Goal: Answer question/provide support

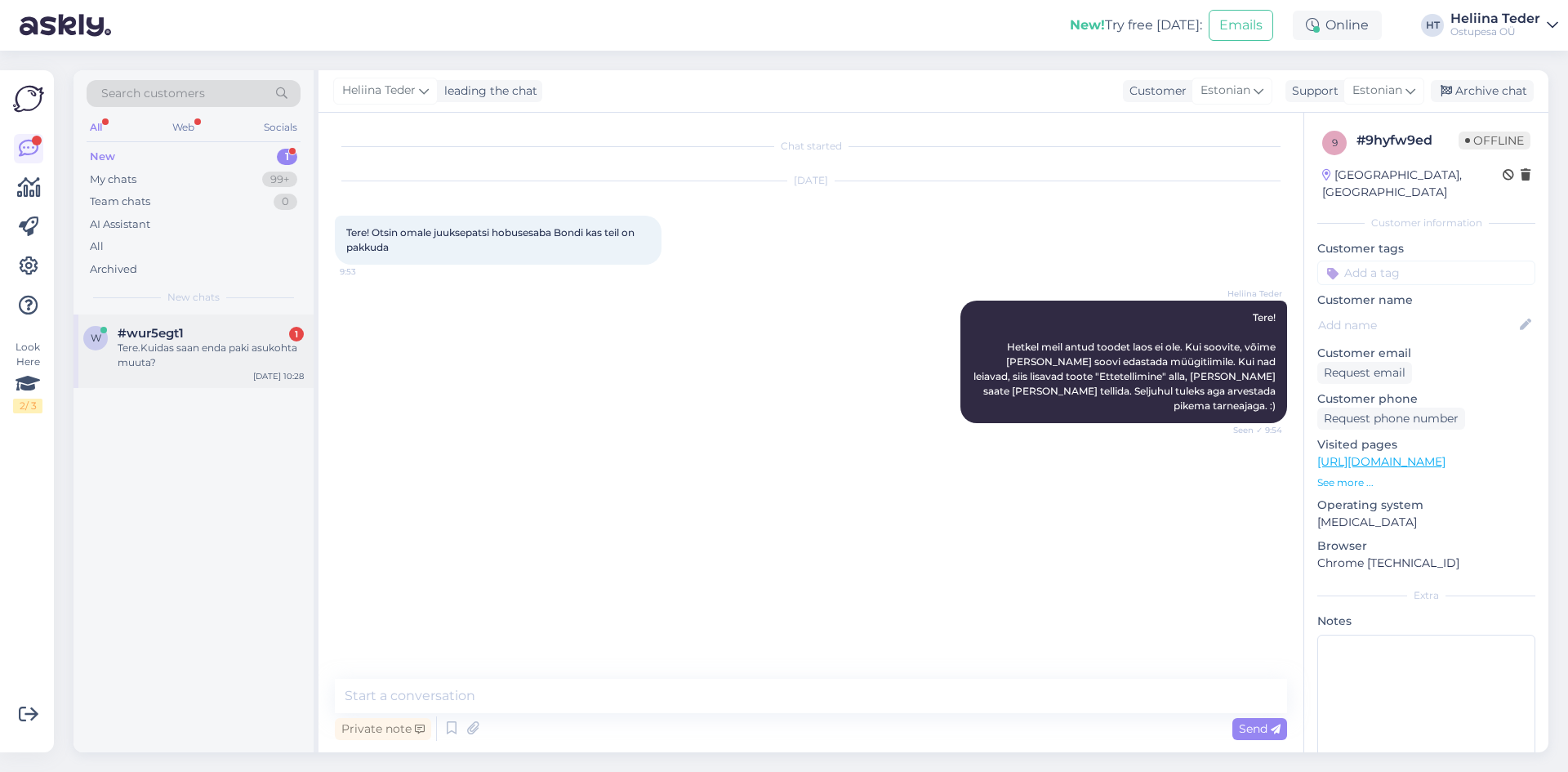
click at [132, 356] on div "Tere.Kuidas saan enda paki asukohta muuta?" at bounding box center [210, 356] width 187 height 30
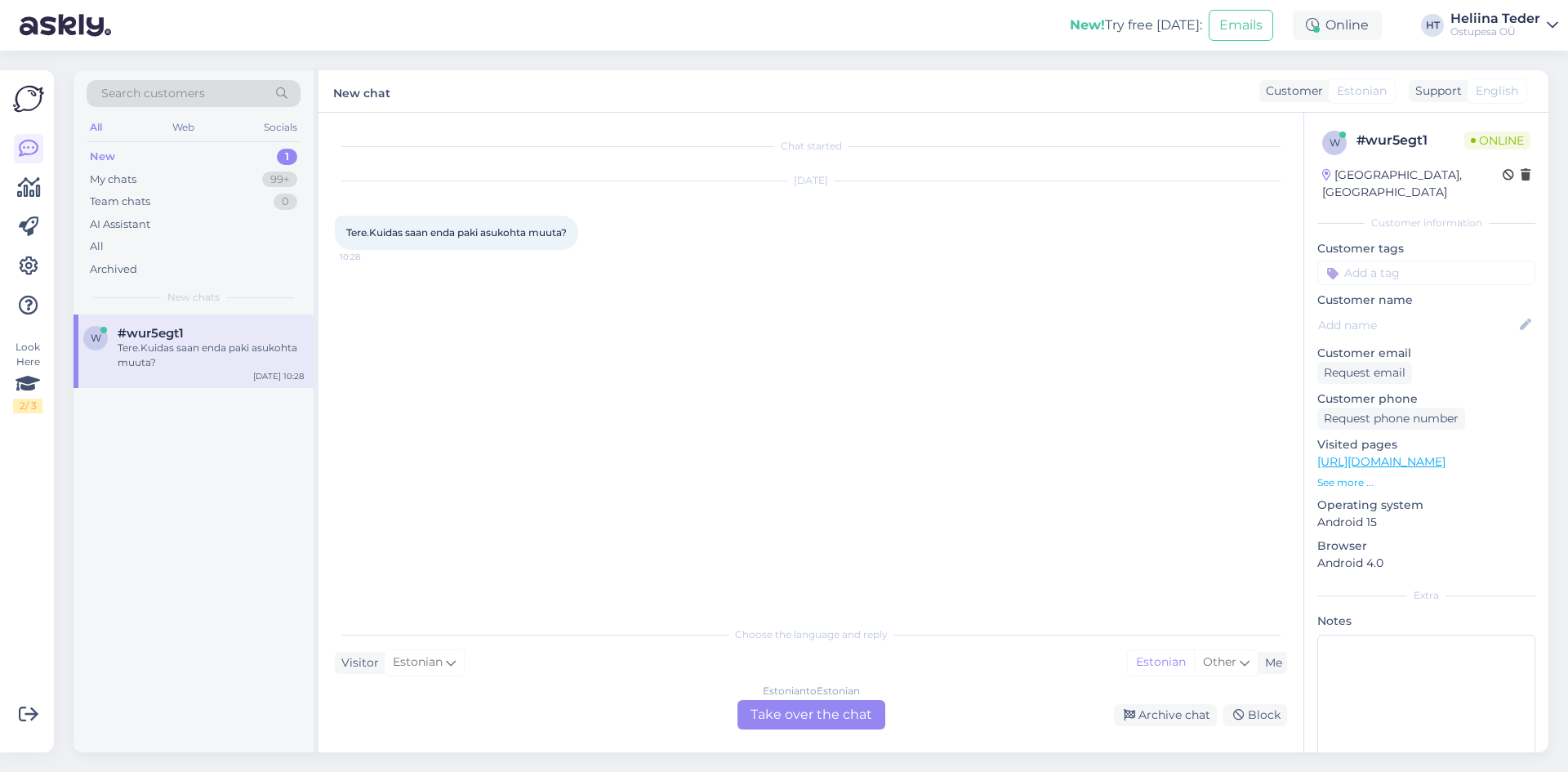
click at [804, 709] on div "Estonian to Estonian Take over the chat" at bounding box center [811, 715] width 148 height 30
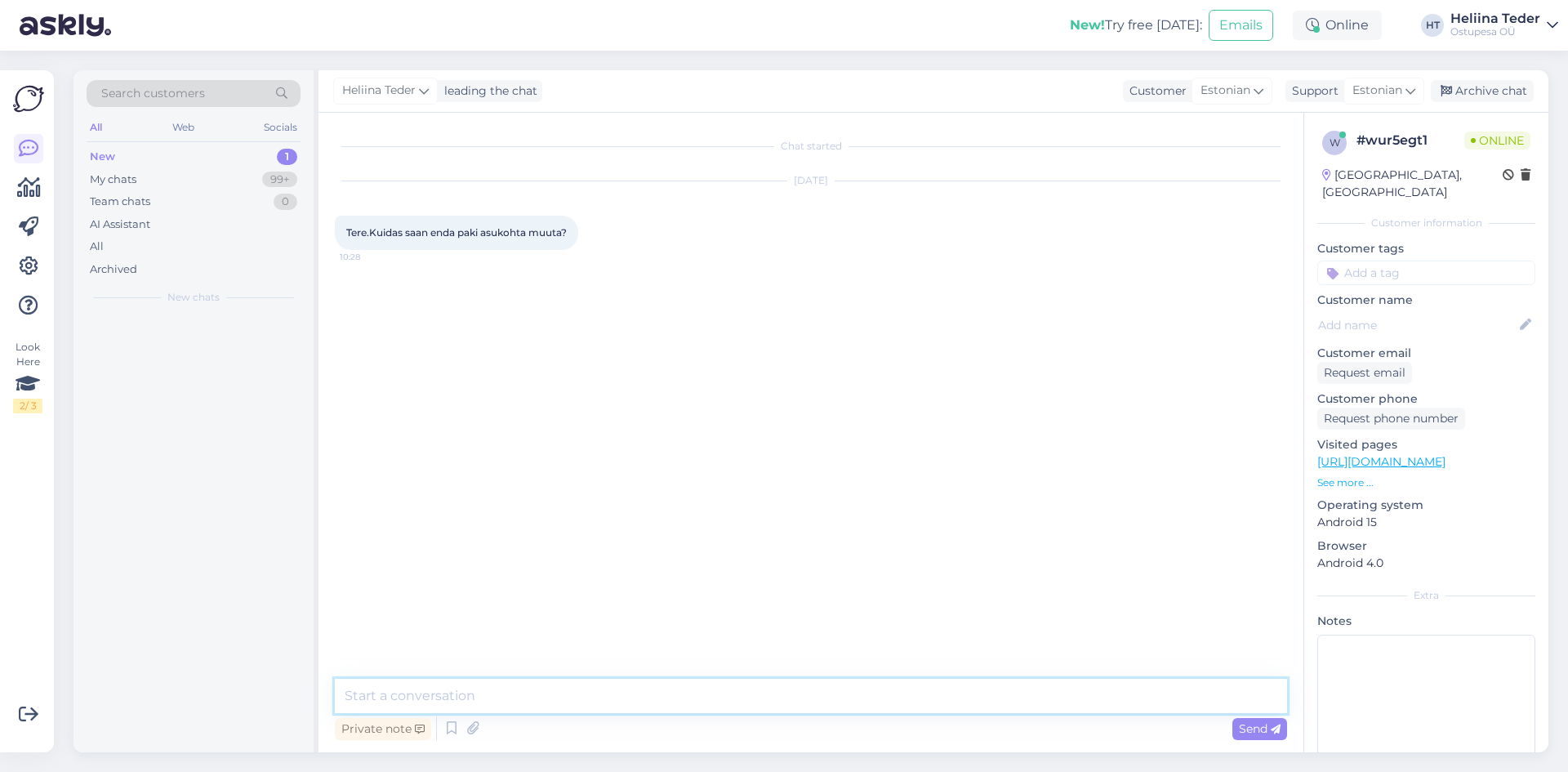
click at [551, 694] on textarea at bounding box center [810, 696] width 952 height 34
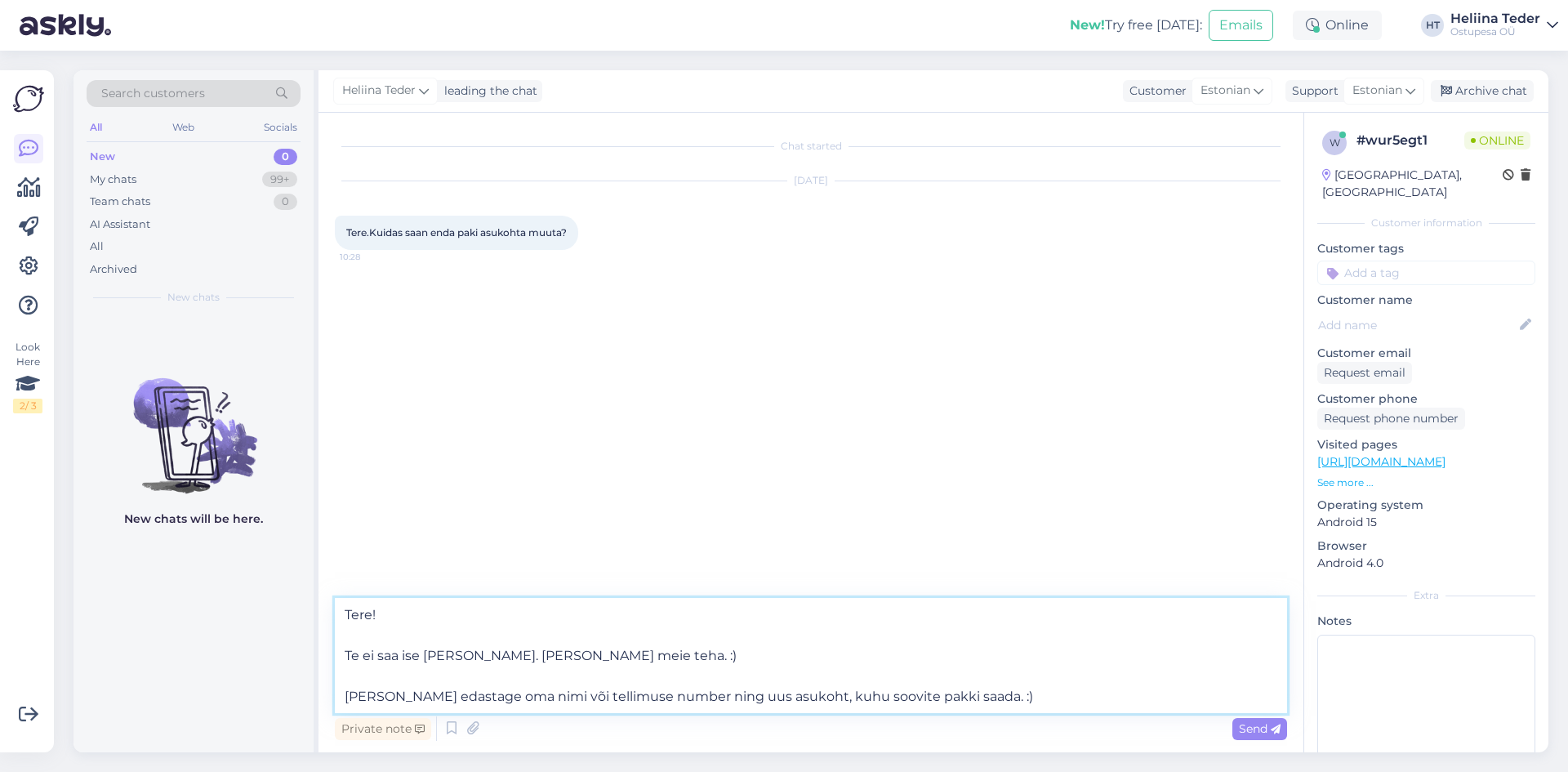
type textarea "Tere! Te ei saa ise [PERSON_NAME]. [PERSON_NAME] meie teha. :) [PERSON_NAME] ed…"
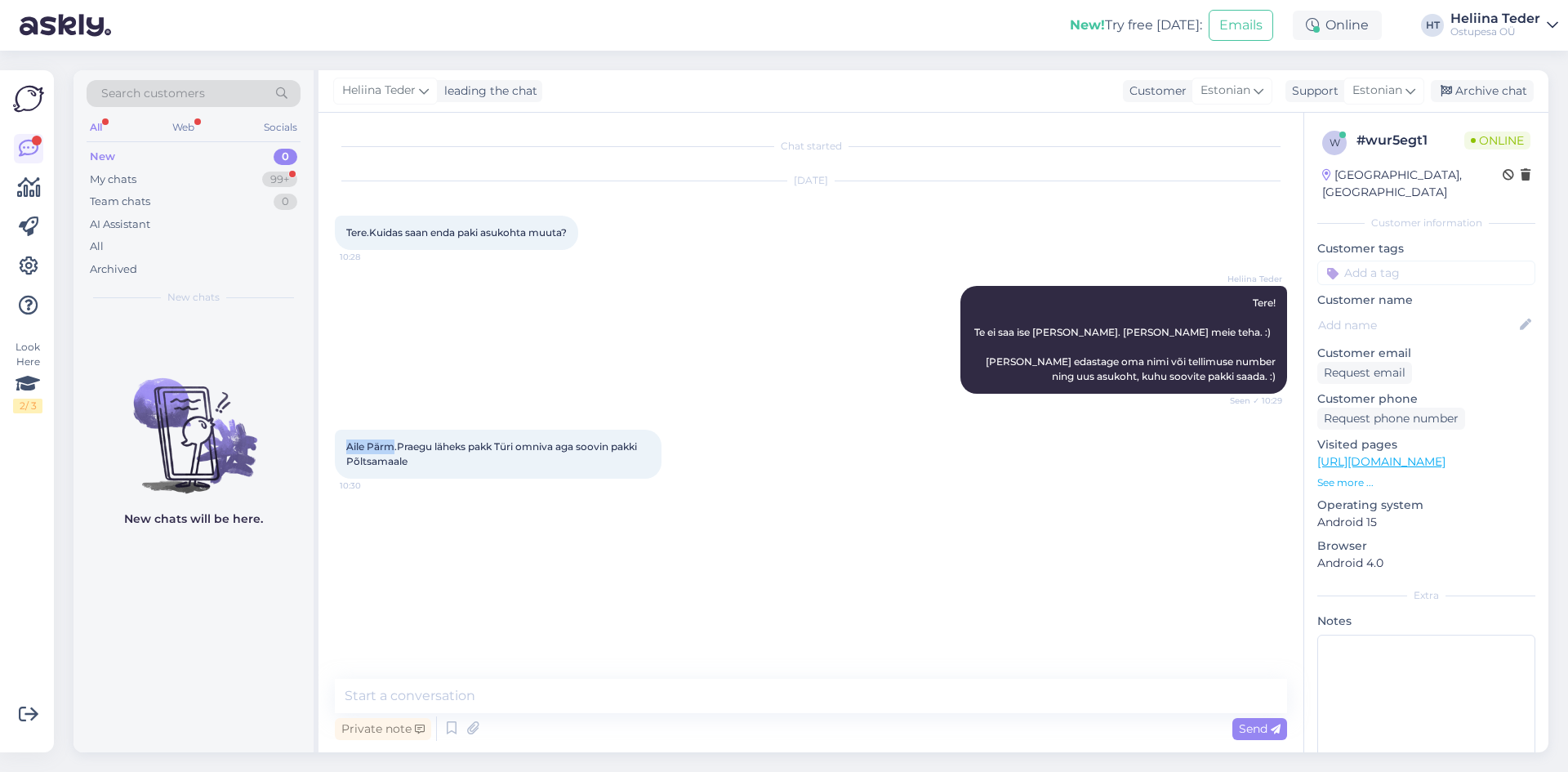
drag, startPoint x: 338, startPoint y: 443, endPoint x: 392, endPoint y: 443, distance: 54.0
click at [392, 443] on div "Aile Pärm.Praegu läheks pakk Türi omniva aga soovin pakki Põltsamaale 10:30" at bounding box center [498, 454] width 327 height 49
copy span "Aile Pärm"
click at [450, 698] on textarea at bounding box center [810, 696] width 952 height 34
type textarea "M"
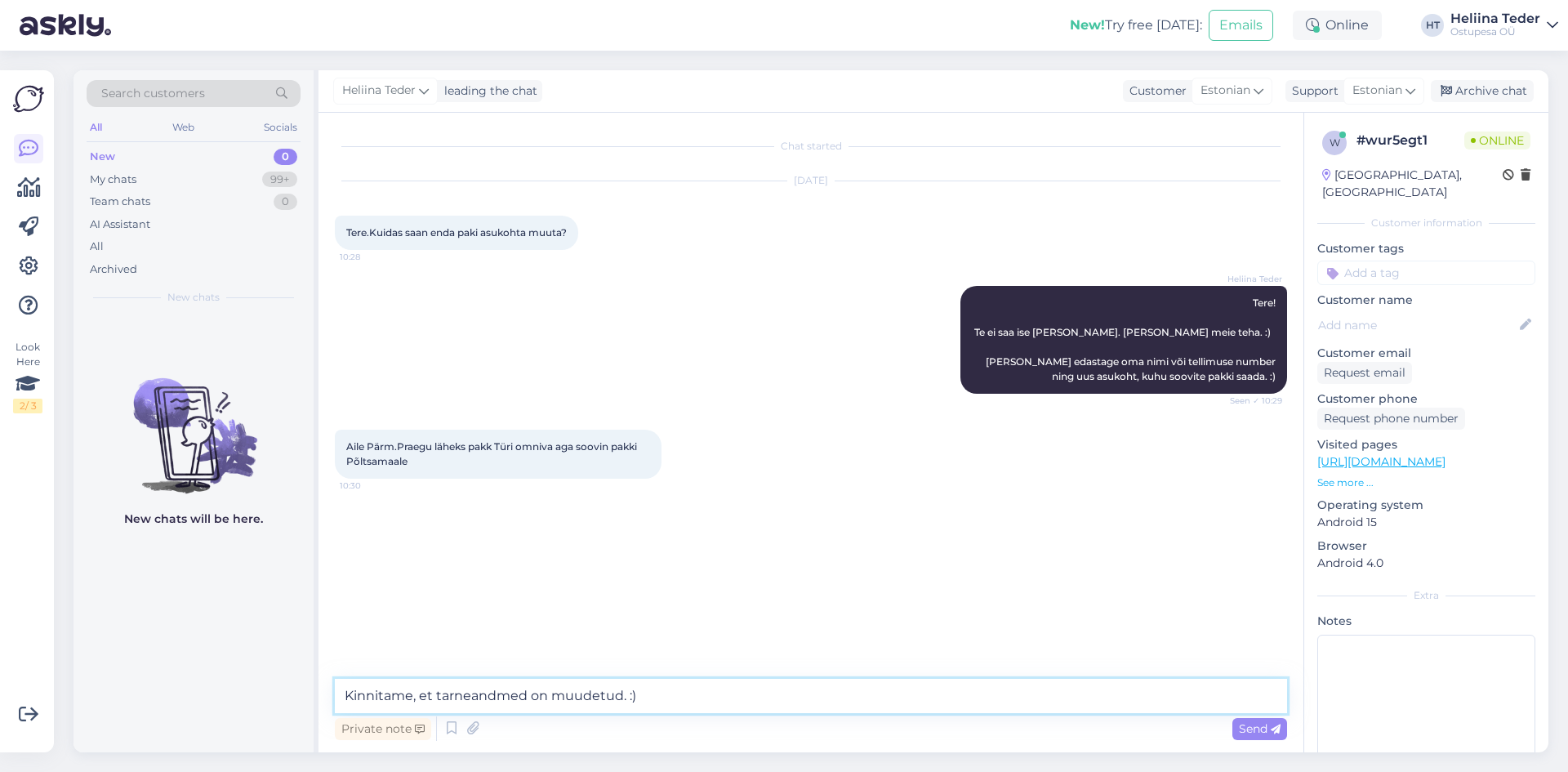
type textarea "Kinnitame, et tarneandmed on muudetud. :)"
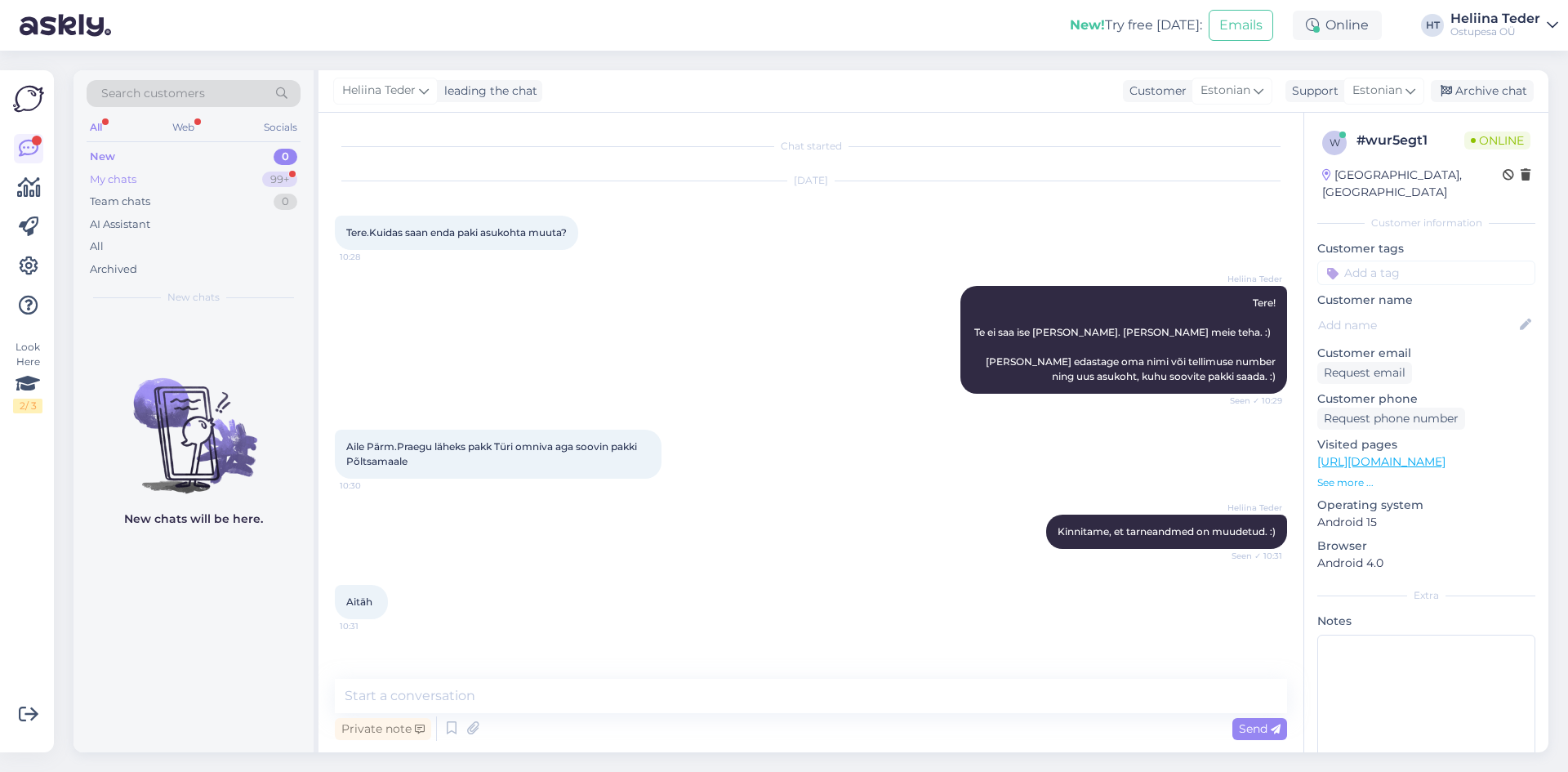
click at [163, 184] on div "My chats 99+" at bounding box center [194, 180] width 214 height 23
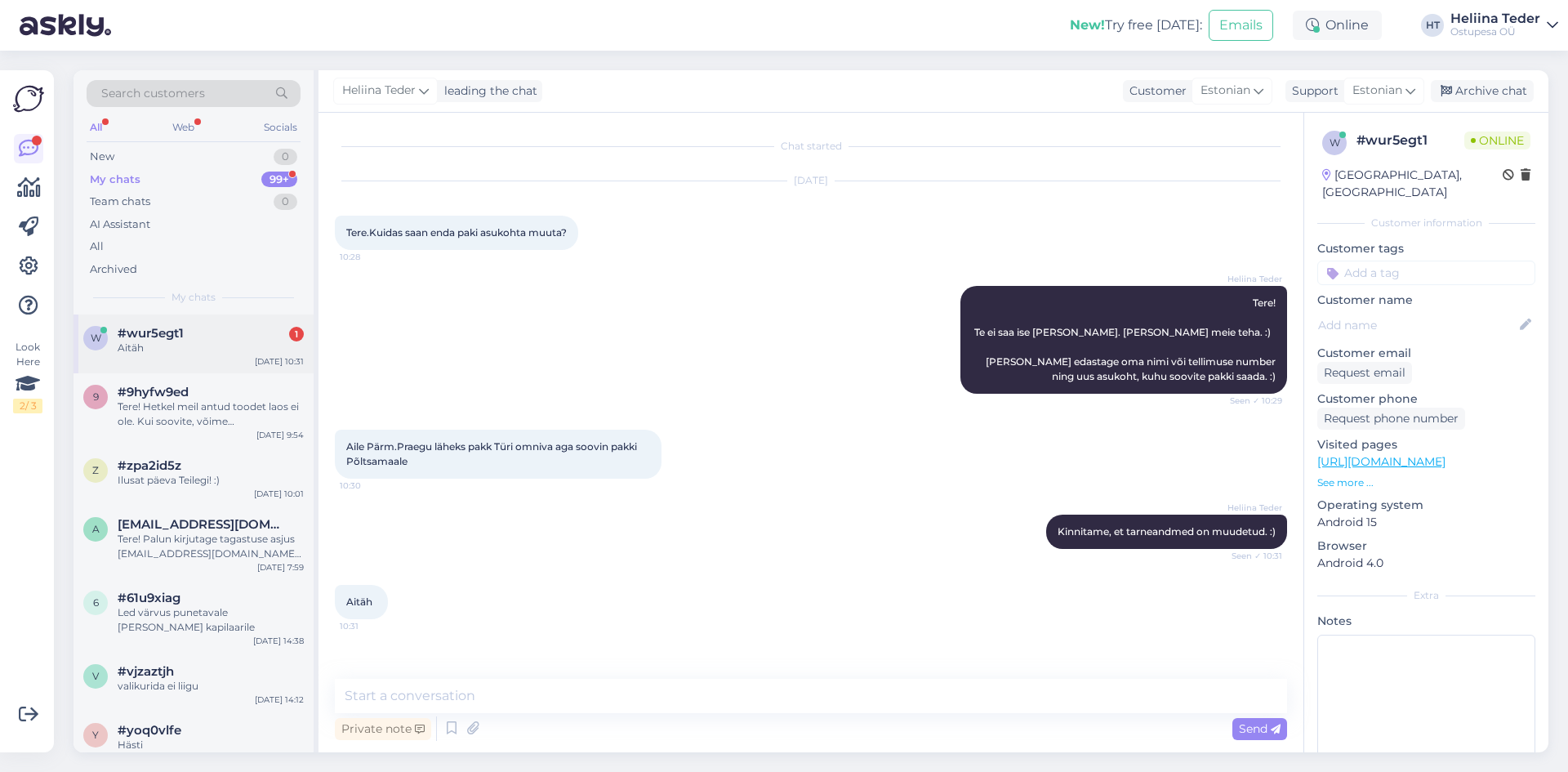
click at [177, 372] on div "w #wur5egt1 1 Aitäh [DATE] 10:31" at bounding box center [194, 344] width 240 height 59
